Goal: Task Accomplishment & Management: Manage account settings

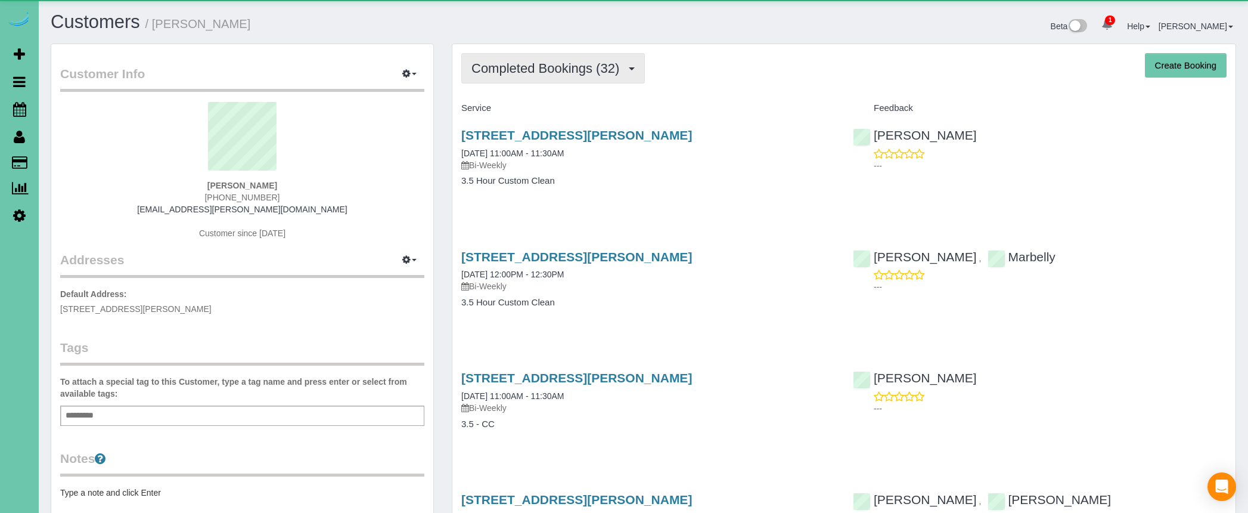
click at [594, 70] on span "Completed Bookings (32)" at bounding box center [548, 68] width 154 height 15
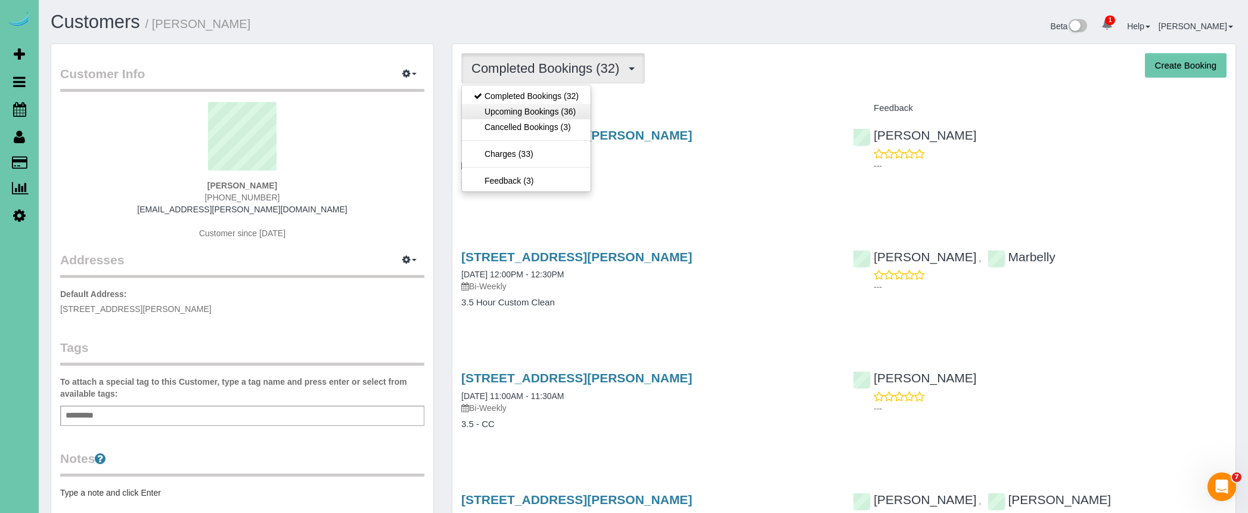
click at [564, 110] on link "Upcoming Bookings (36)" at bounding box center [526, 111] width 129 height 15
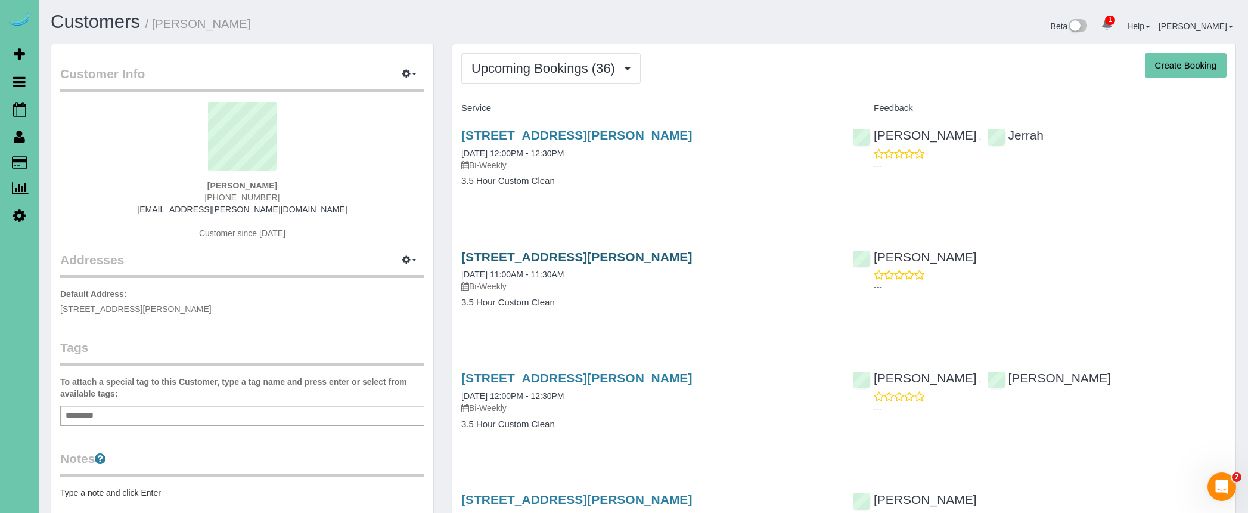
click at [584, 254] on link "9517 Frederick Cir, Omaha, NE 68124" at bounding box center [576, 257] width 231 height 14
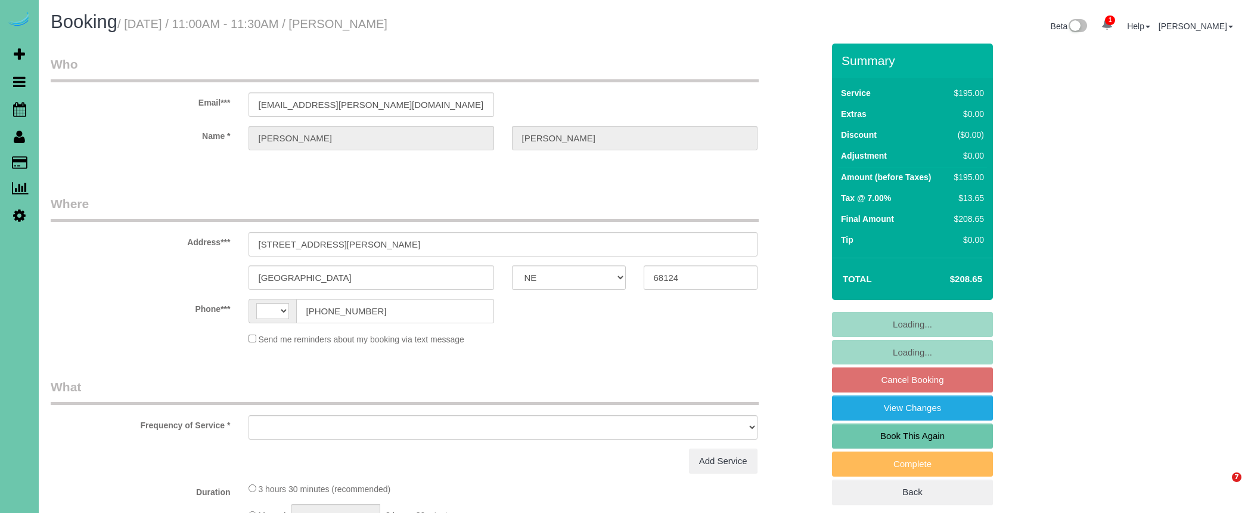
select select "NE"
select select "string:[GEOGRAPHIC_DATA]"
select select "object:626"
select select "string:fspay-d6a5cfd9-22ad-4b26-afef-2bb2985907d5"
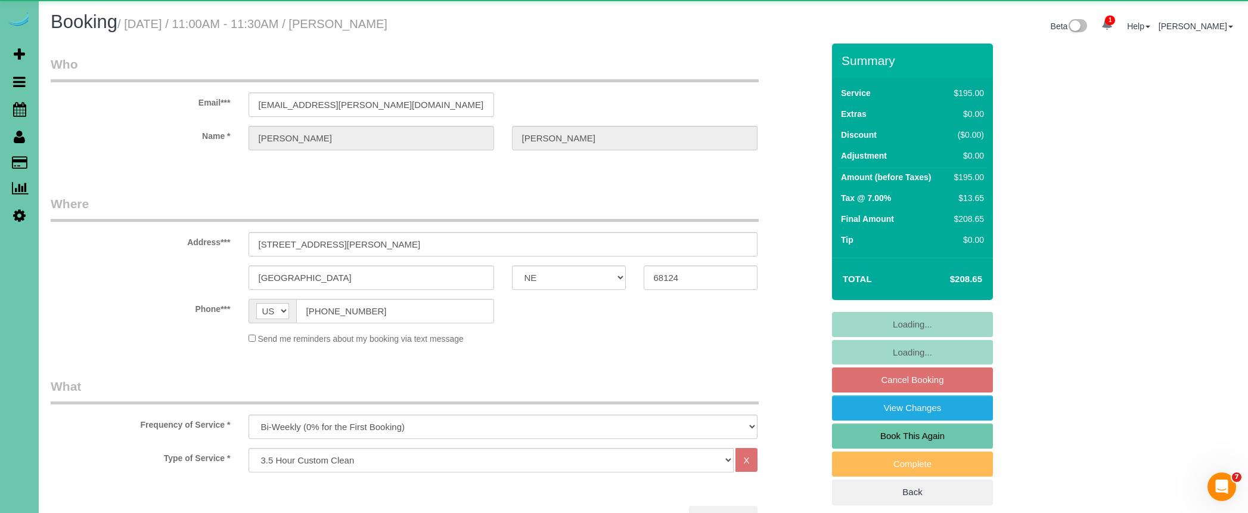
select select "object:699"
select select "number:36"
select select "number:43"
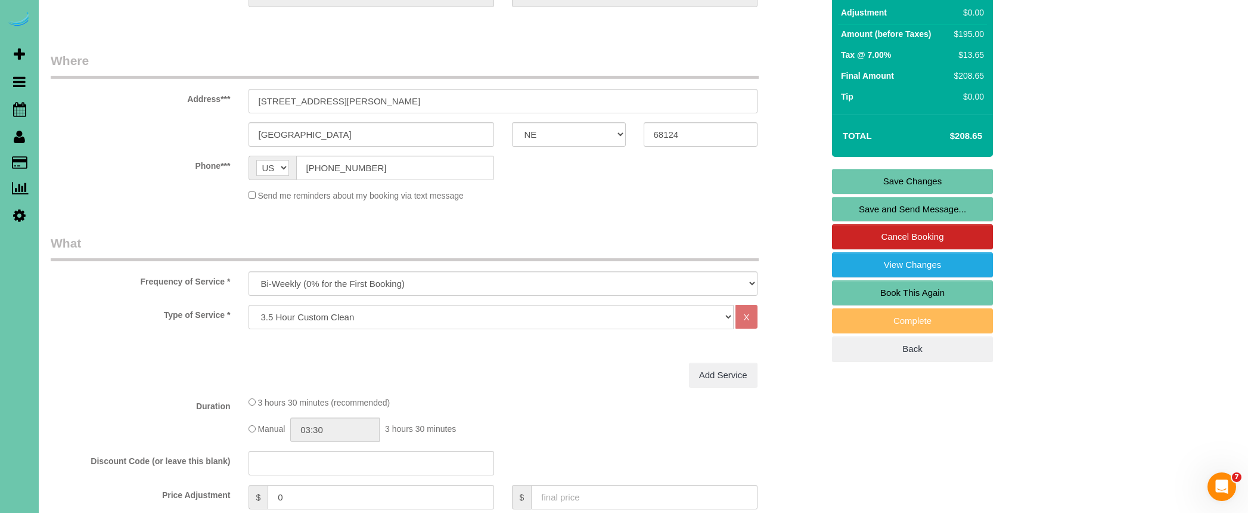
scroll to position [142, 0]
